Goal: Information Seeking & Learning: Learn about a topic

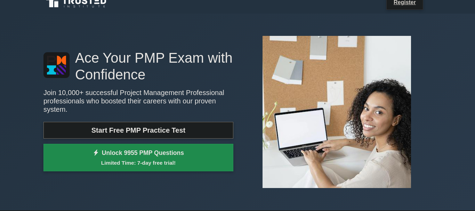
scroll to position [10, 0]
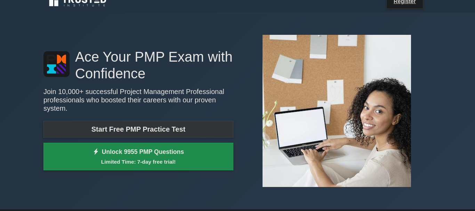
click at [151, 126] on link "Start Free PMP Practice Test" at bounding box center [138, 129] width 190 height 17
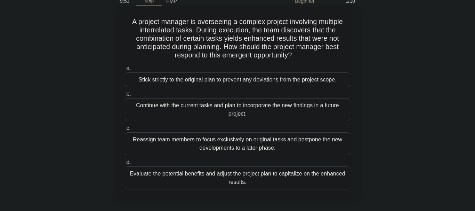
scroll to position [37, 0]
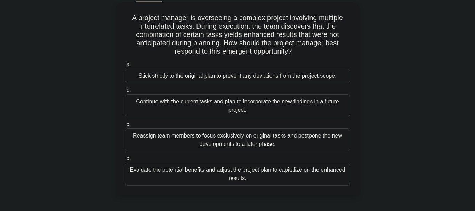
click at [136, 78] on div "Stick strictly to the original plan to prevent any deviations from the project …" at bounding box center [237, 76] width 225 height 15
click at [125, 67] on input "a. Stick strictly to the original plan to prevent any deviations from the proje…" at bounding box center [125, 64] width 0 height 5
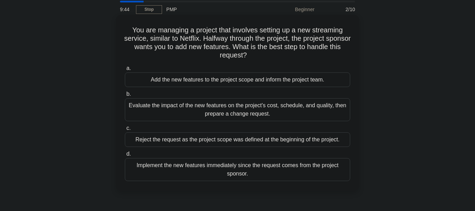
scroll to position [0, 0]
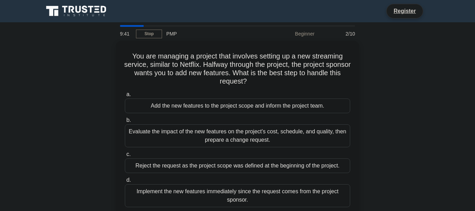
click at [168, 33] on div "PMP" at bounding box center [210, 34] width 96 height 14
click at [150, 33] on link "Stop" at bounding box center [149, 34] width 26 height 9
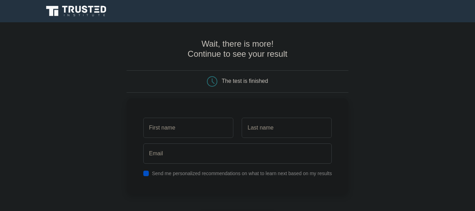
click at [183, 134] on input "text" at bounding box center [188, 128] width 90 height 20
